Goal: Transaction & Acquisition: Purchase product/service

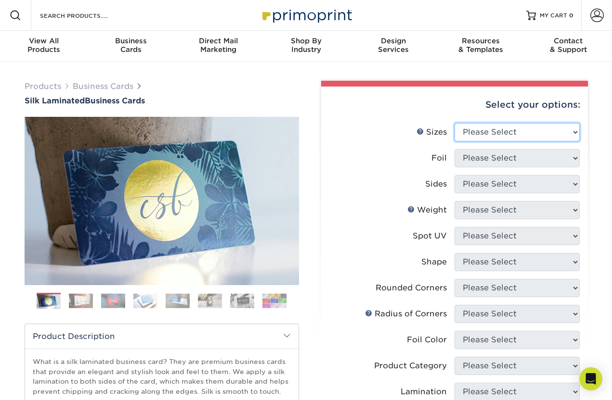
select select "2.00x3.50"
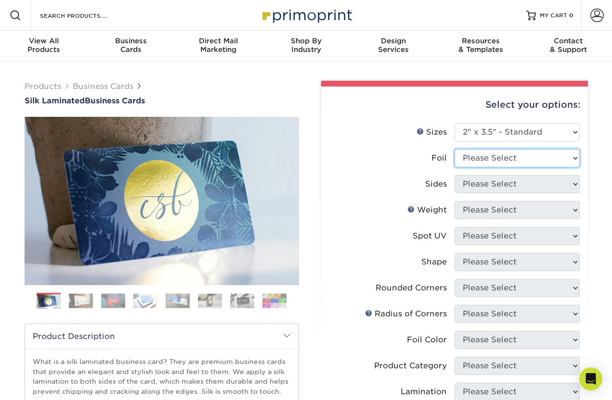
select select "1"
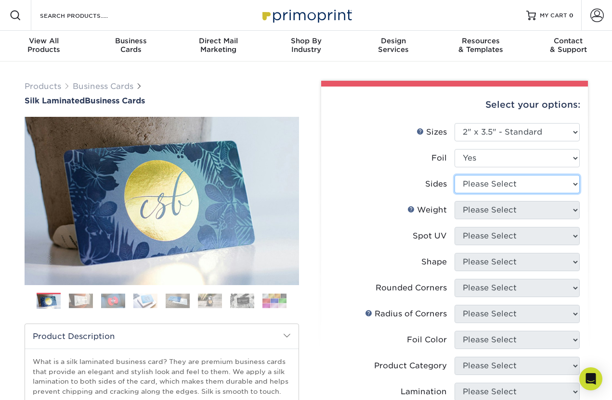
select select "a75ac2f1-9911-48d6-841d-245b5ac08f27"
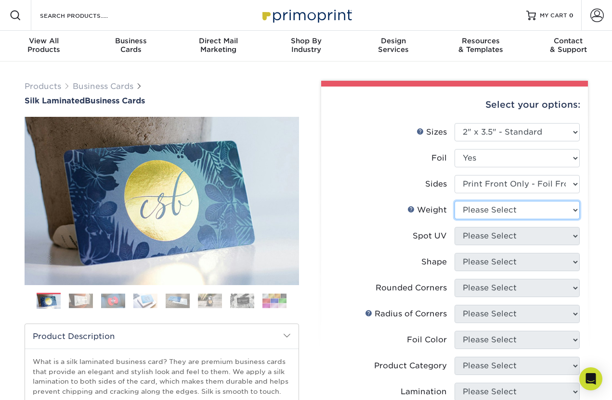
select select "16PT"
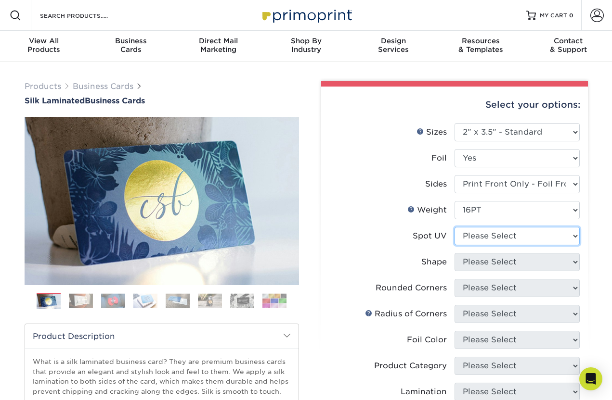
select select "1"
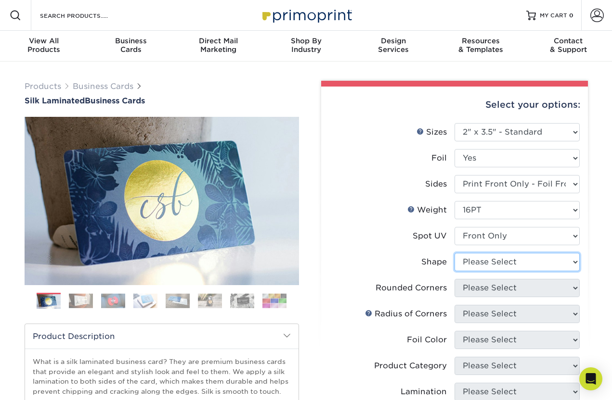
select select "standard"
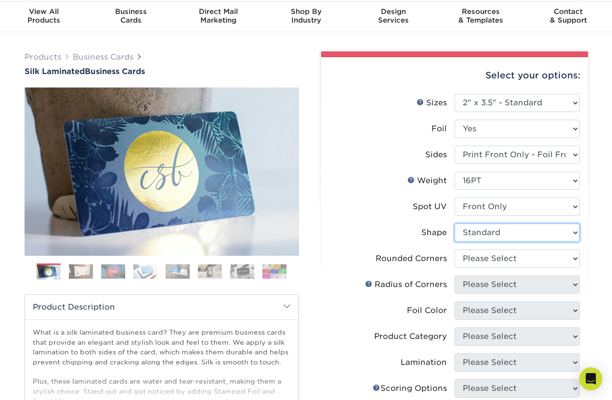
scroll to position [37, 0]
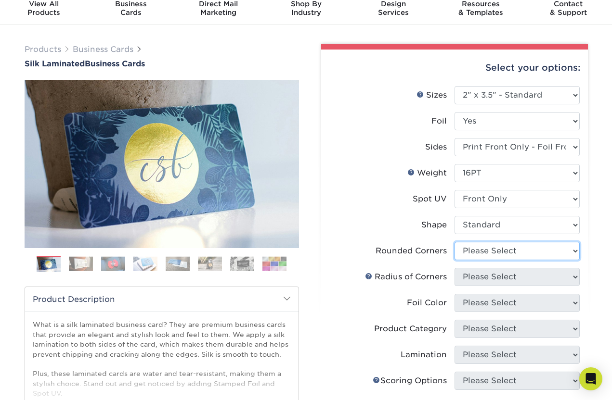
select select "7672df9e-0e0a-464d-8e1f-920c575e4da3"
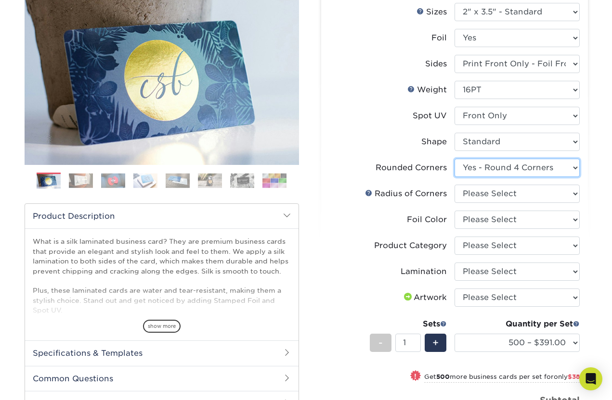
scroll to position [122, 0]
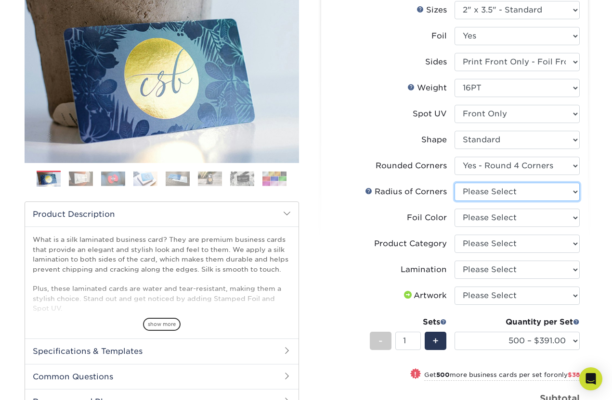
select select "589680c7-ee9a-431b-9d12-d7aeb1386a97"
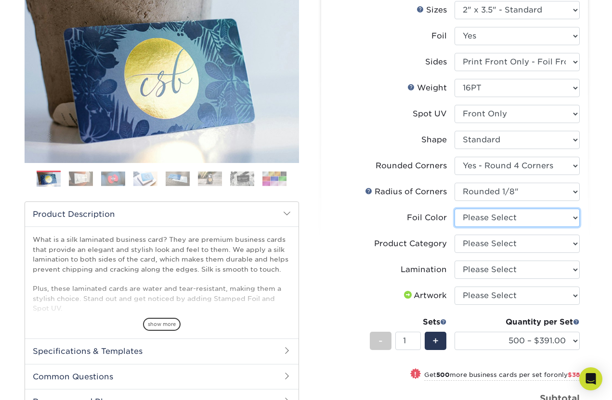
select select "247ef47b-9551-4237-b38d-69a5d0733ec5"
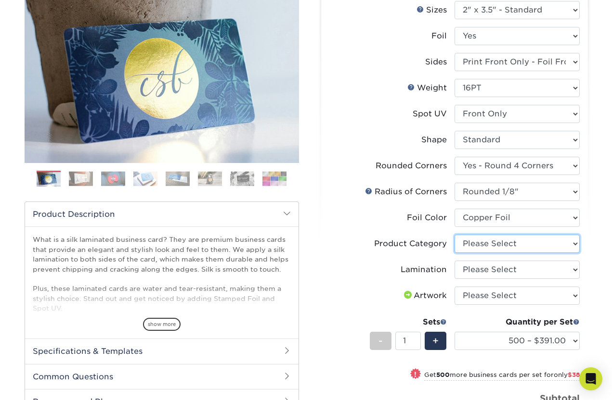
select select "3b5148f1-0588-4f88-a218-97bcfdce65c1"
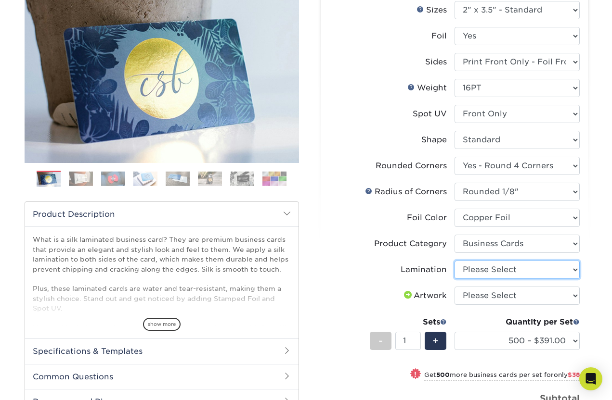
select select "ccacb42f-45f7-42d3-bbd3-7c8421cf37f0"
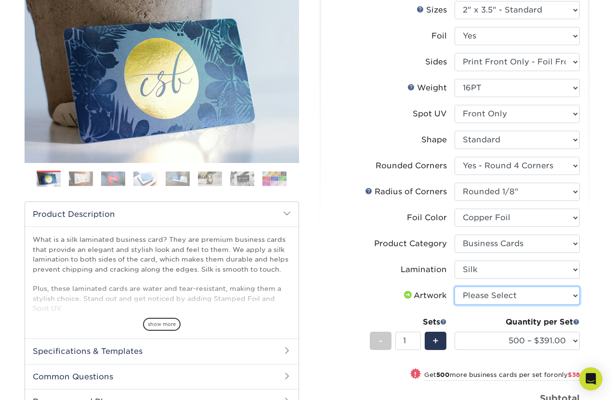
select select "upload"
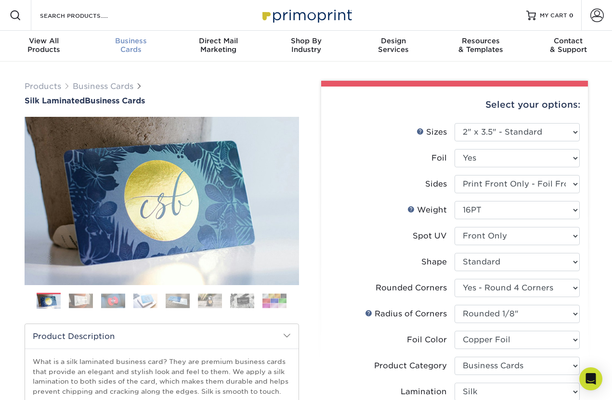
scroll to position [0, 0]
